Goal: Check status: Check status

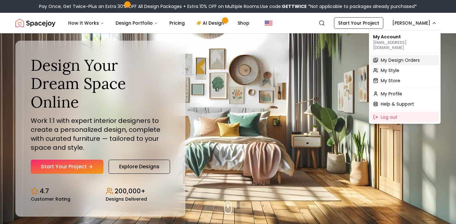
click at [396, 57] on span "My Design Orders" at bounding box center [399, 60] width 39 height 6
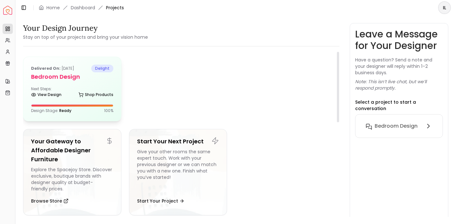
click at [104, 109] on div "Design Stage: Ready 100 %" at bounding box center [72, 110] width 82 height 5
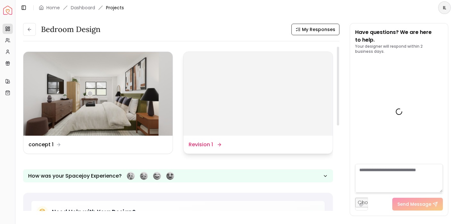
scroll to position [1082, 0]
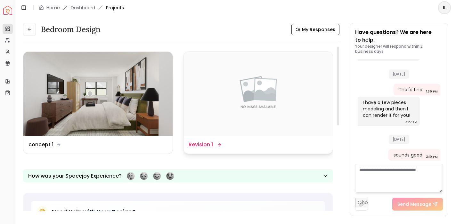
click at [227, 109] on img at bounding box center [257, 94] width 149 height 84
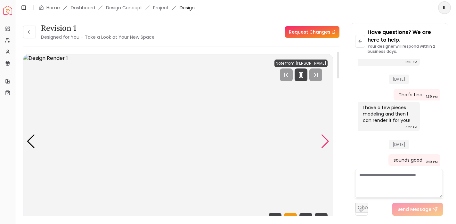
click at [325, 138] on div "Next slide" at bounding box center [325, 141] width 9 height 14
click at [33, 138] on div "Previous slide" at bounding box center [31, 141] width 9 height 14
click at [37, 138] on img "1 / 5" at bounding box center [177, 141] width 309 height 174
click at [30, 139] on div "Previous slide" at bounding box center [31, 141] width 9 height 14
click at [326, 134] on img "5 / 5" at bounding box center [177, 141] width 309 height 174
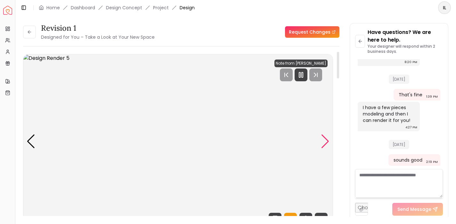
click at [325, 138] on div "Next slide" at bounding box center [325, 141] width 9 height 14
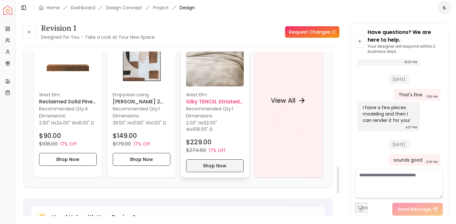
scroll to position [669, 0]
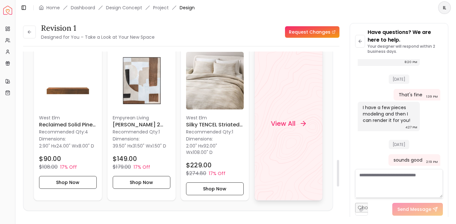
click at [279, 127] on h4 "View All" at bounding box center [283, 123] width 25 height 9
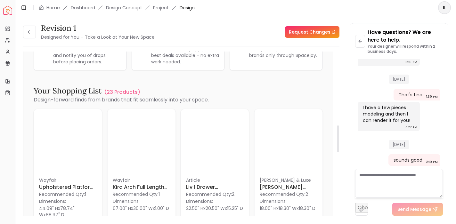
scroll to position [0, 0]
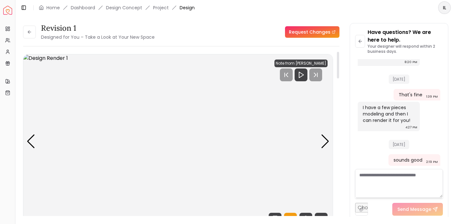
click at [317, 144] on img "1 / 5" at bounding box center [177, 141] width 309 height 174
click at [323, 145] on div "Next slide" at bounding box center [325, 141] width 9 height 14
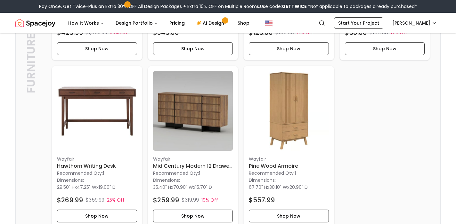
scroll to position [298, 0]
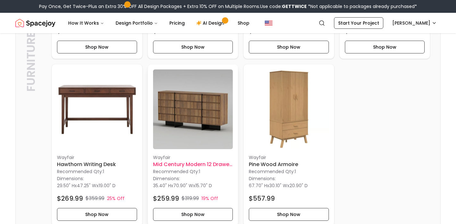
click at [218, 117] on img at bounding box center [193, 109] width 80 height 80
click at [297, 126] on img at bounding box center [289, 109] width 80 height 80
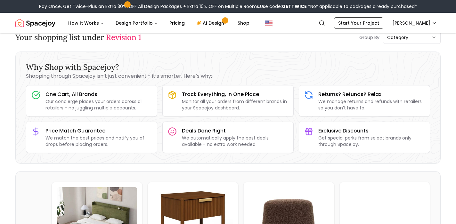
scroll to position [0, 0]
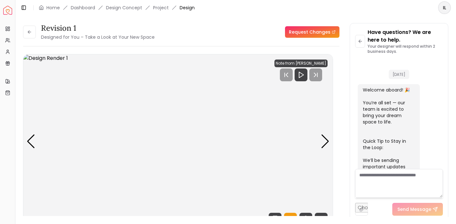
scroll to position [1077, 0]
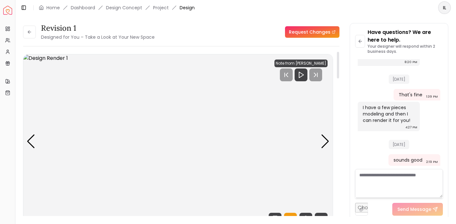
click at [25, 54] on div "1 / 5" at bounding box center [177, 141] width 309 height 174
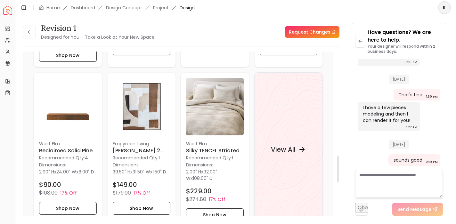
scroll to position [642, 0]
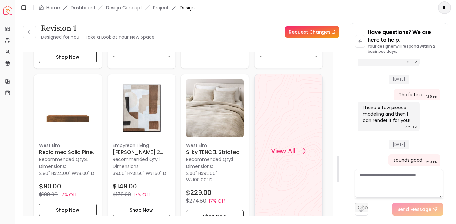
click at [261, 107] on div "View All" at bounding box center [288, 151] width 68 height 154
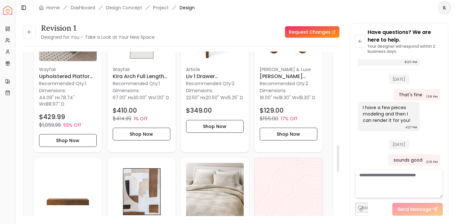
scroll to position [618, 0]
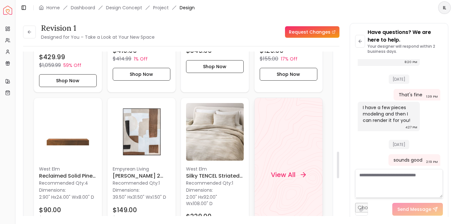
click at [286, 165] on div "View All" at bounding box center [288, 174] width 50 height 19
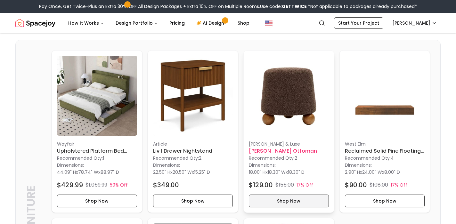
scroll to position [144, 0]
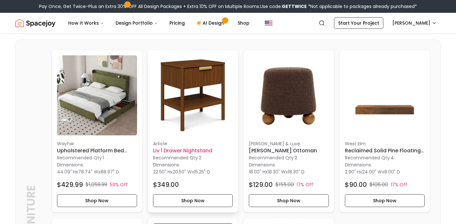
click at [197, 151] on h6 "Liv 1 Drawer Nightstand" at bounding box center [193, 151] width 80 height 8
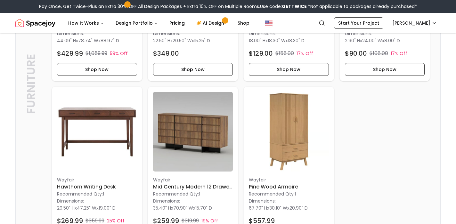
scroll to position [286, 0]
